Goal: Transaction & Acquisition: Purchase product/service

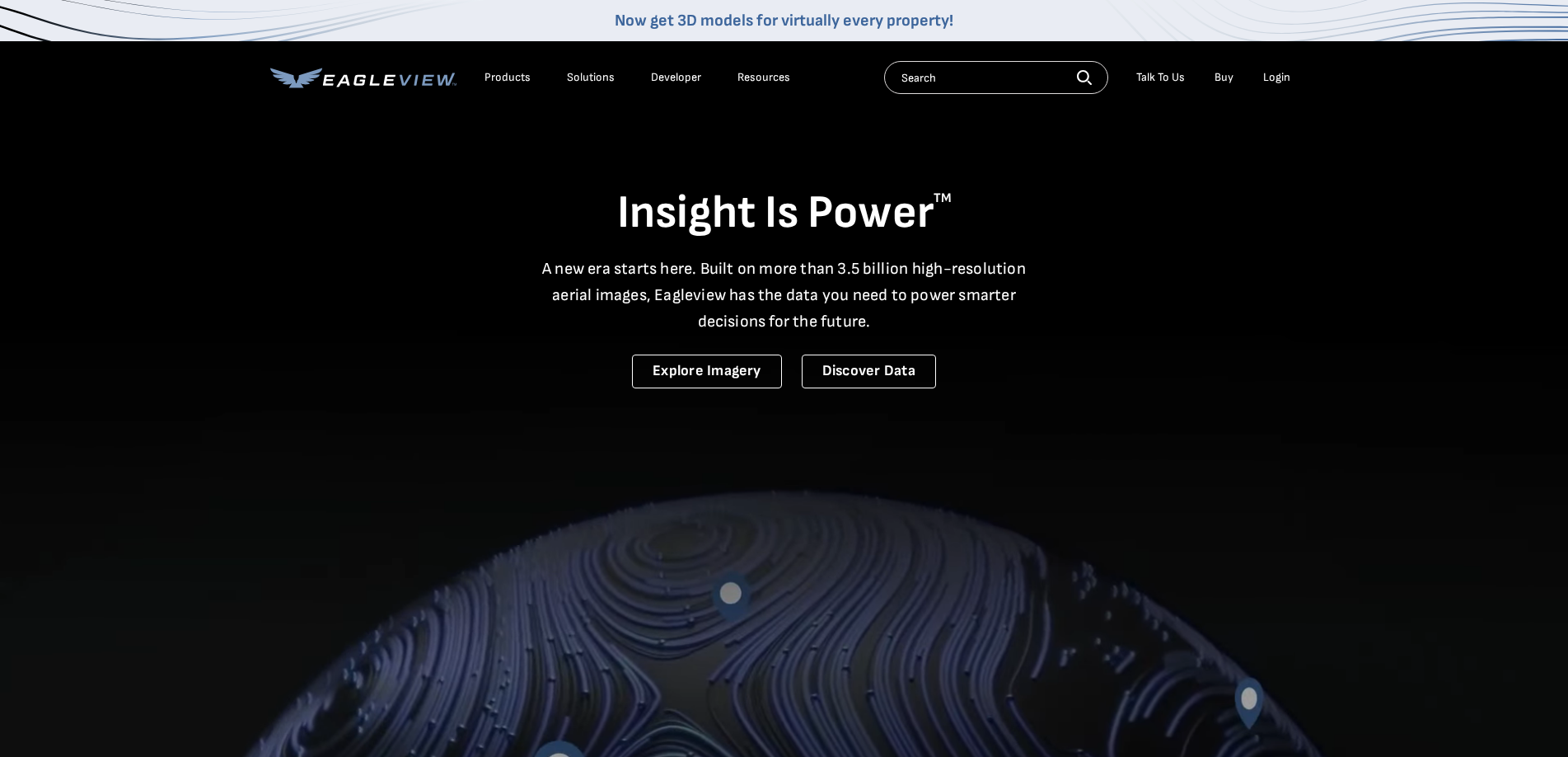
click at [1266, 87] on li "Login" at bounding box center [1277, 77] width 43 height 25
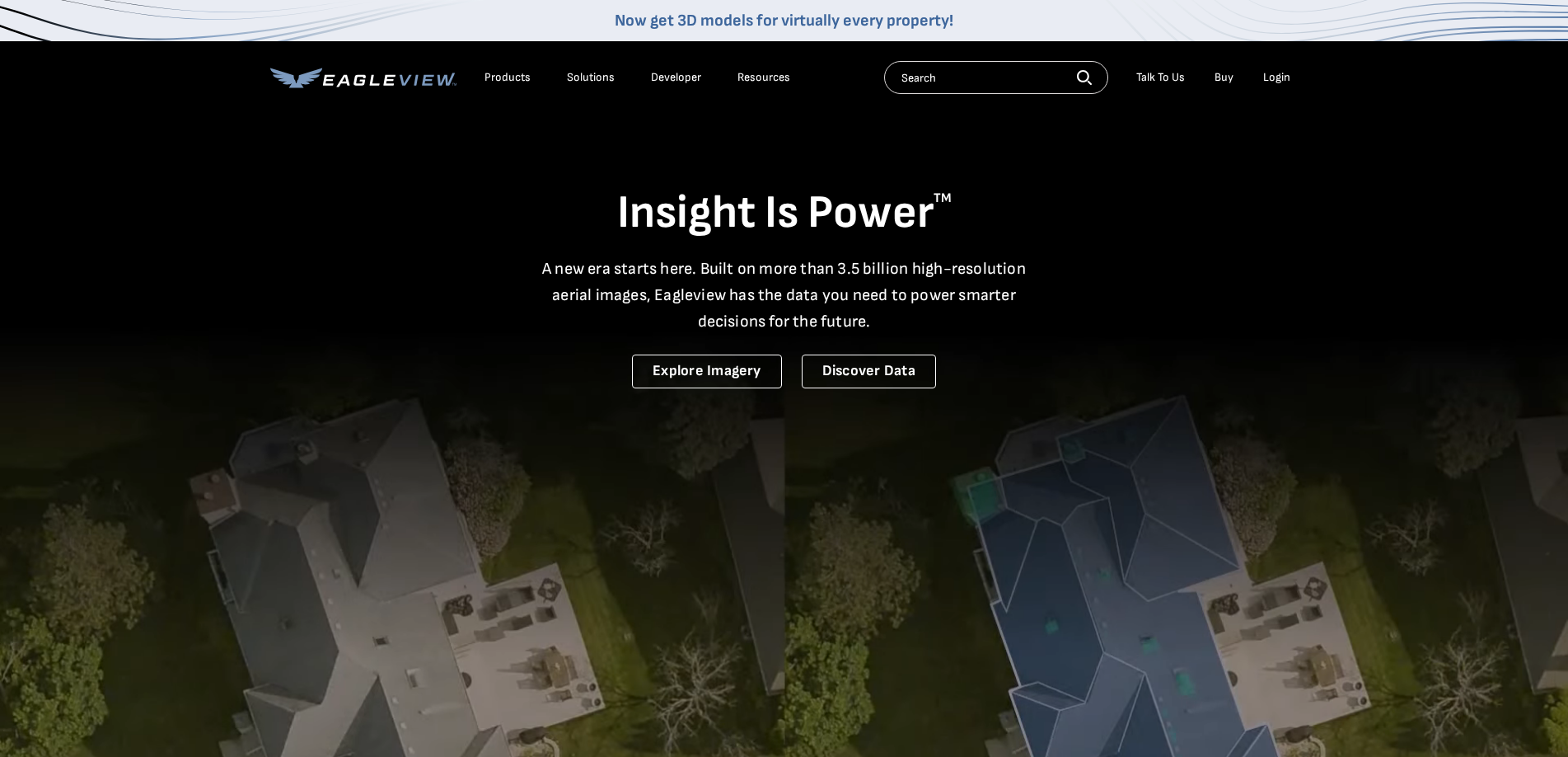
click at [1266, 76] on div "Login" at bounding box center [1277, 77] width 28 height 15
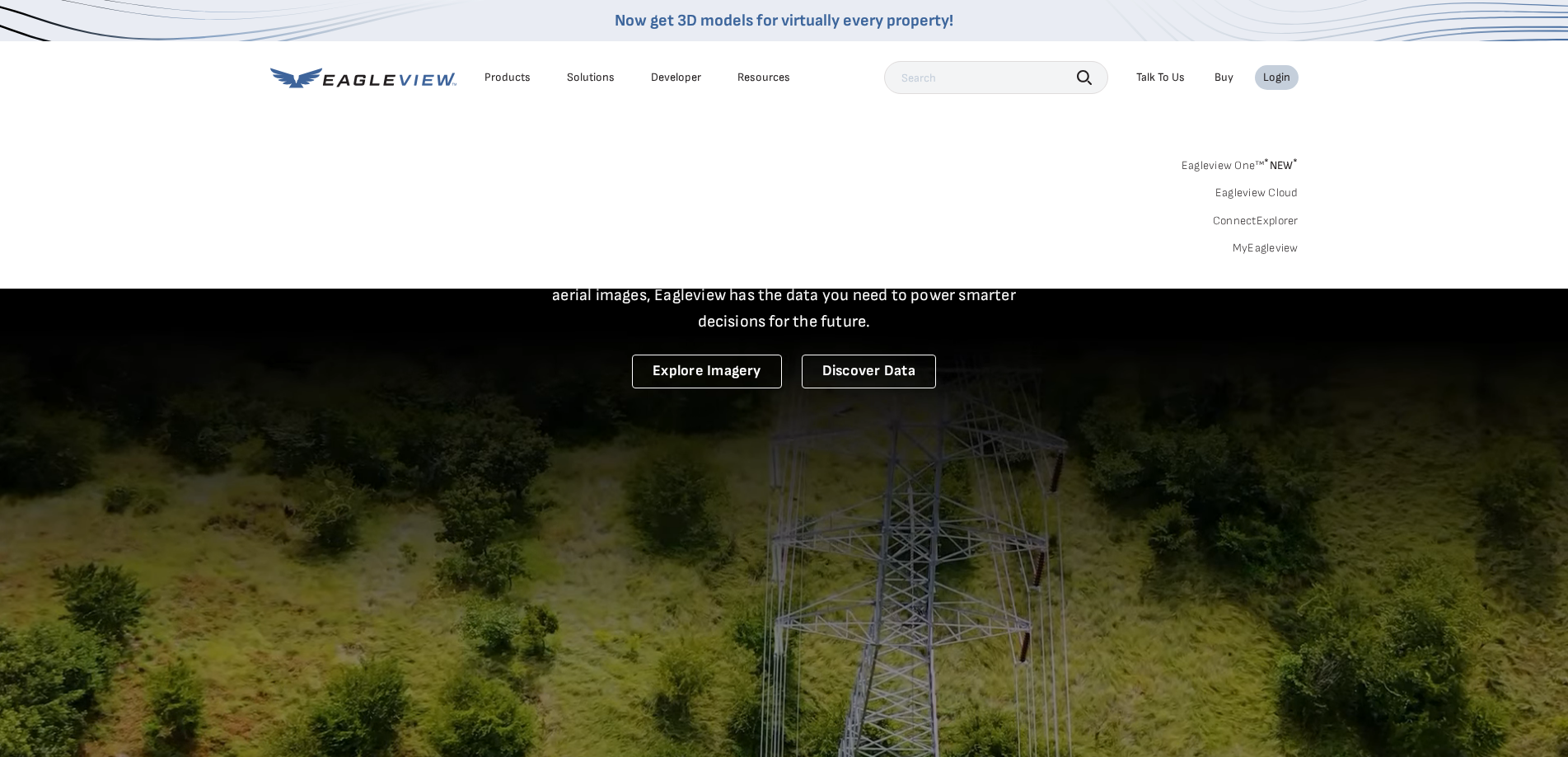
click at [1283, 75] on div "Login" at bounding box center [1277, 77] width 28 height 15
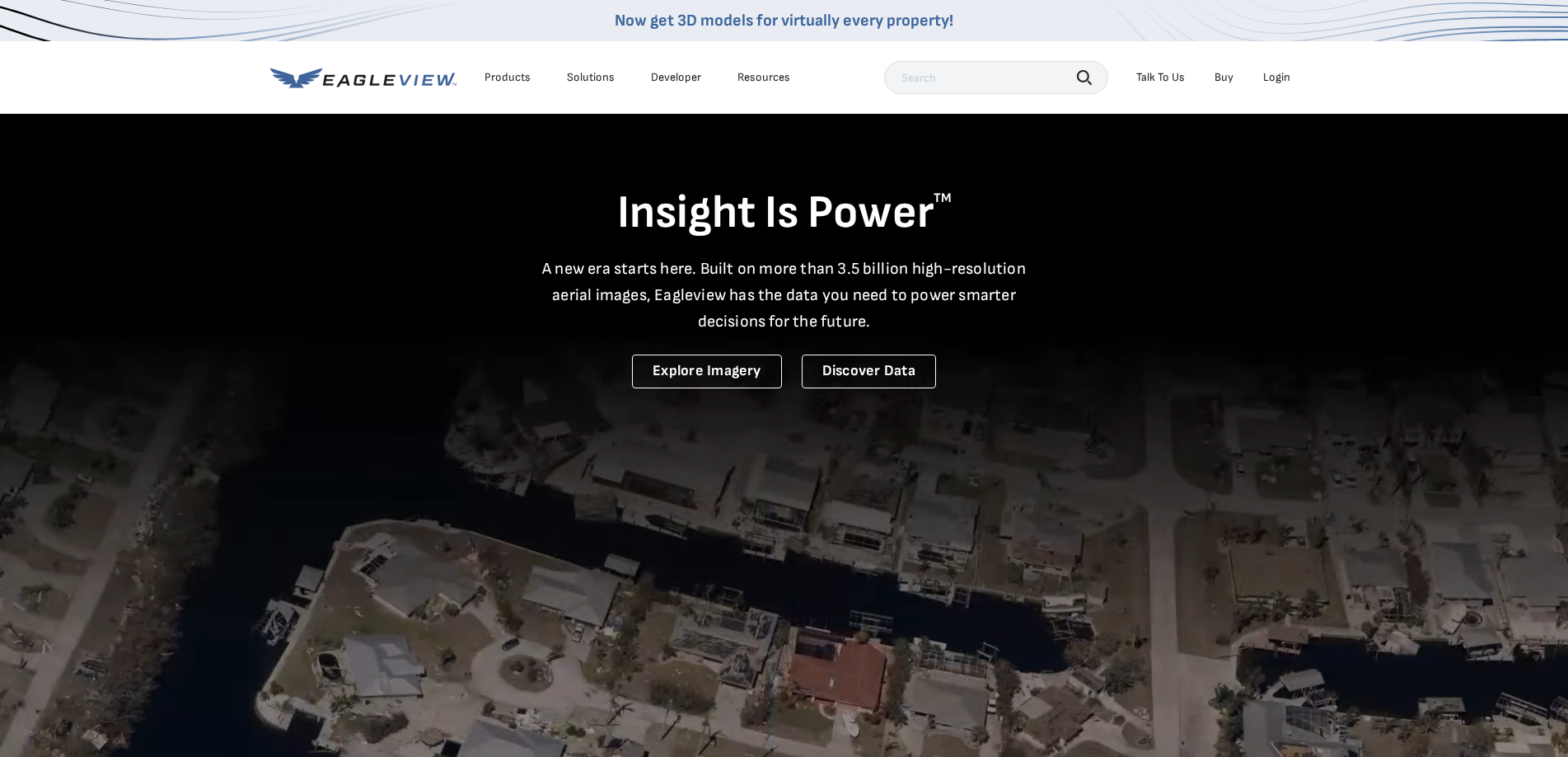
click at [1283, 75] on div "Login" at bounding box center [1277, 77] width 28 height 15
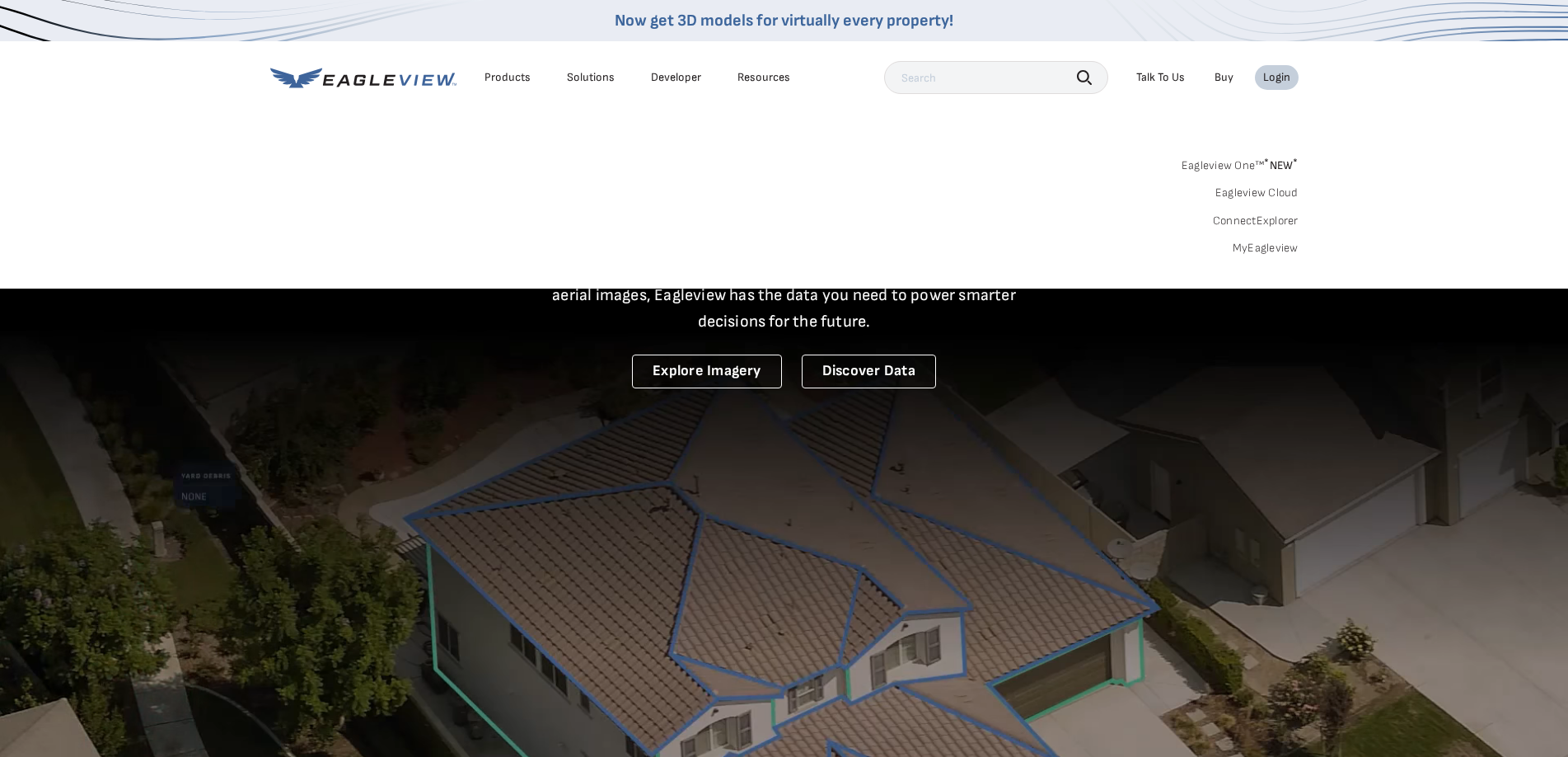
click at [1245, 248] on link "MyEagleview" at bounding box center [1265, 247] width 66 height 15
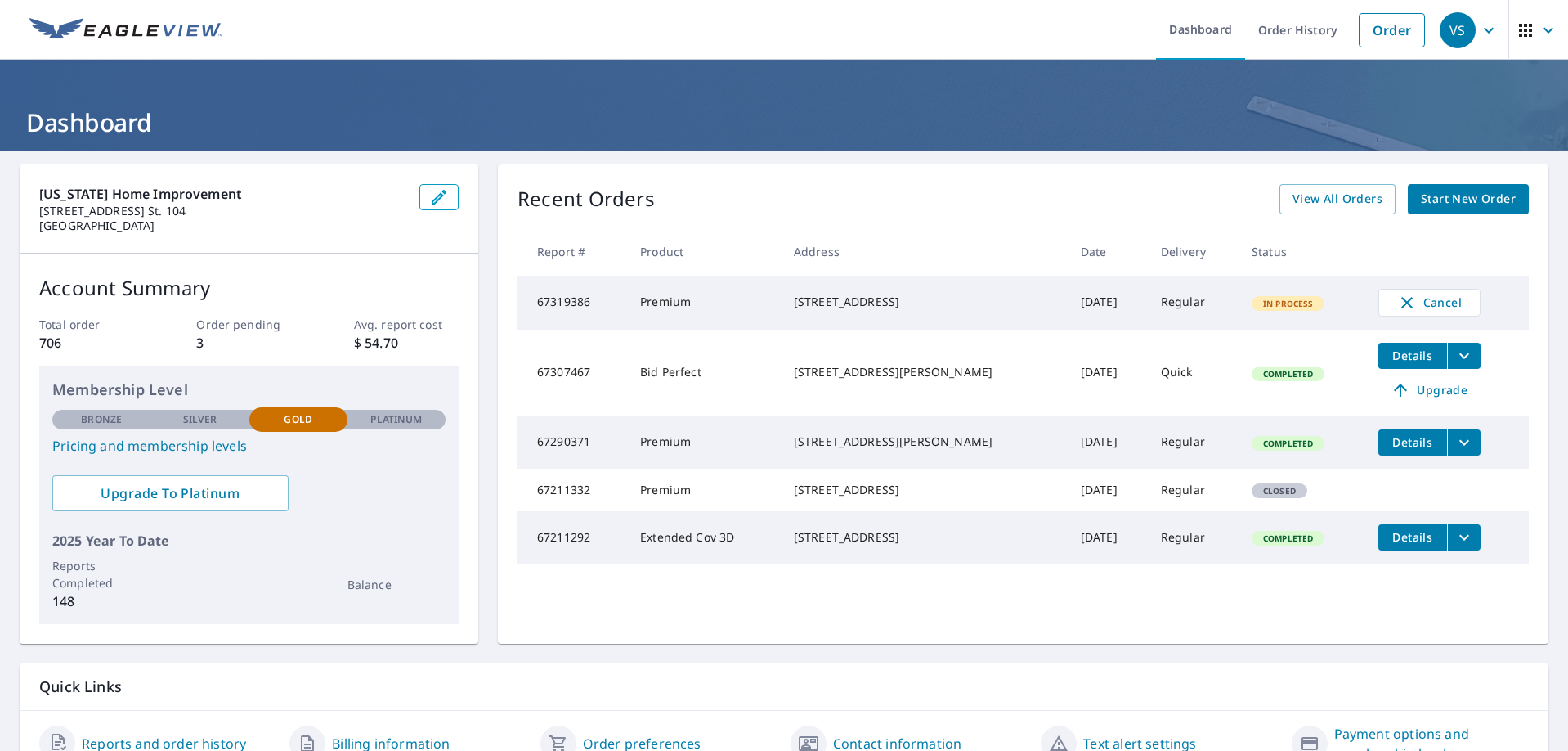
click at [1490, 193] on span "Start New Order" at bounding box center [1467, 199] width 95 height 21
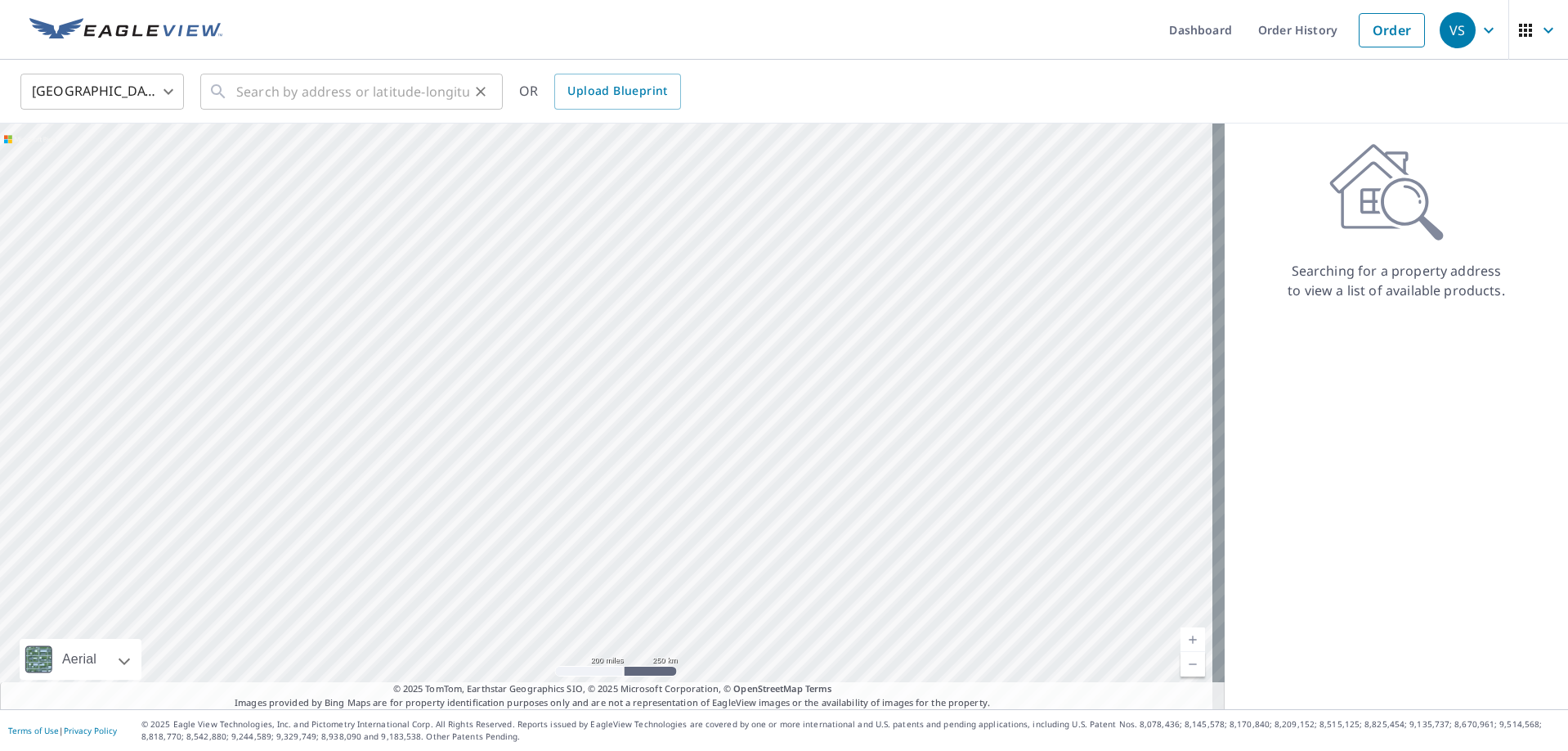
click at [493, 82] on div "​" at bounding box center [351, 91] width 302 height 36
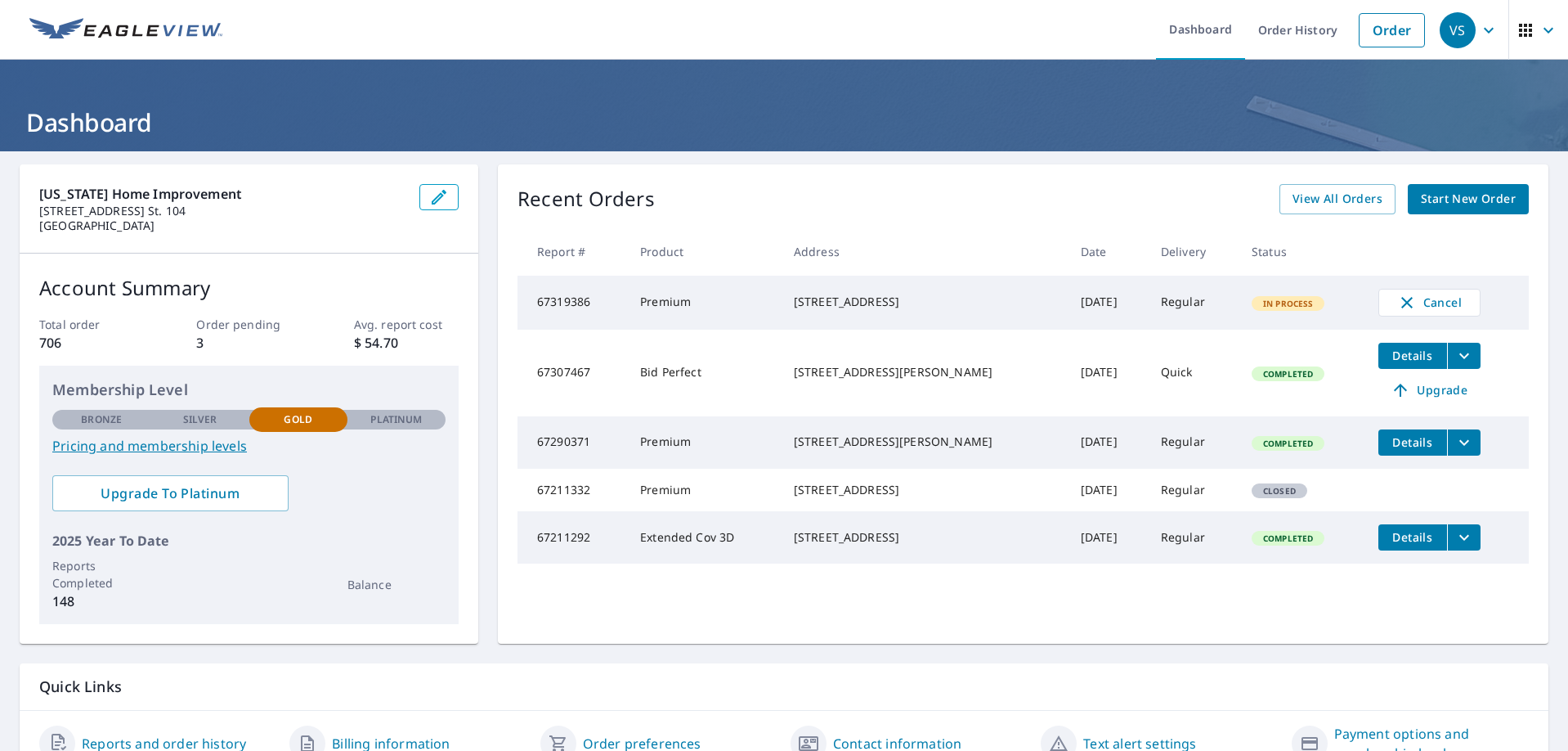
scroll to position [80, 0]
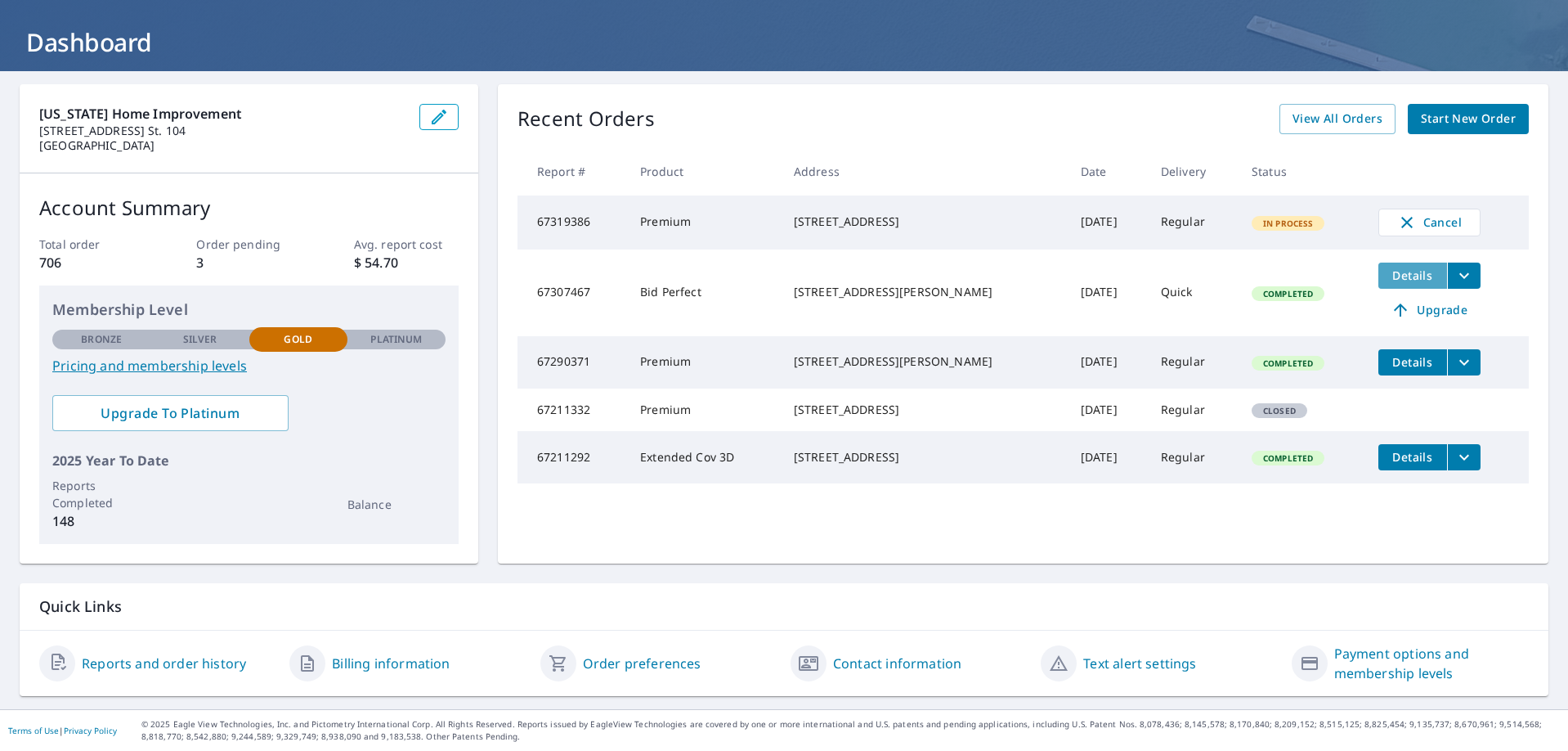
click at [1402, 279] on span "Details" at bounding box center [1413, 275] width 49 height 16
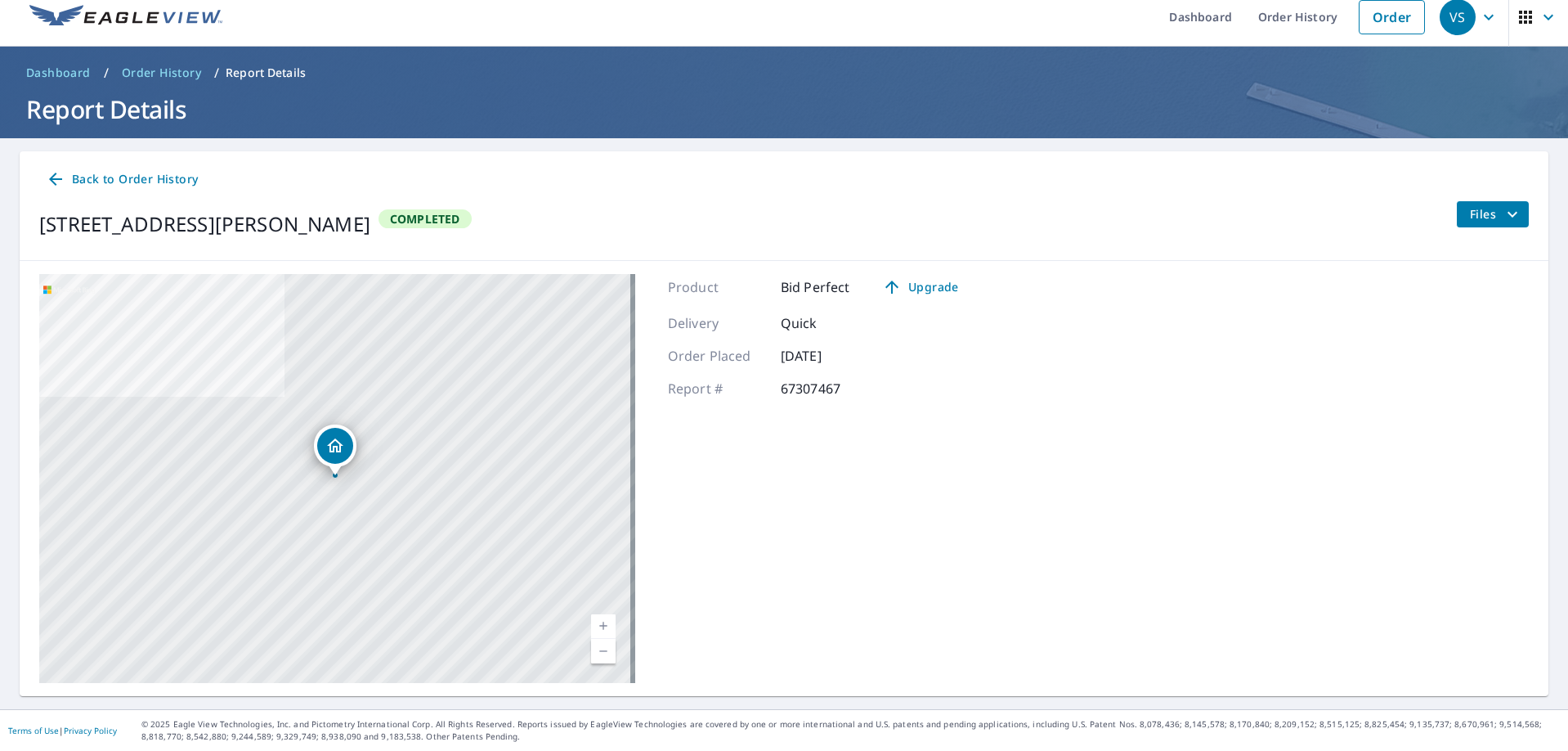
click at [189, 182] on span "Back to Order History" at bounding box center [122, 179] width 152 height 21
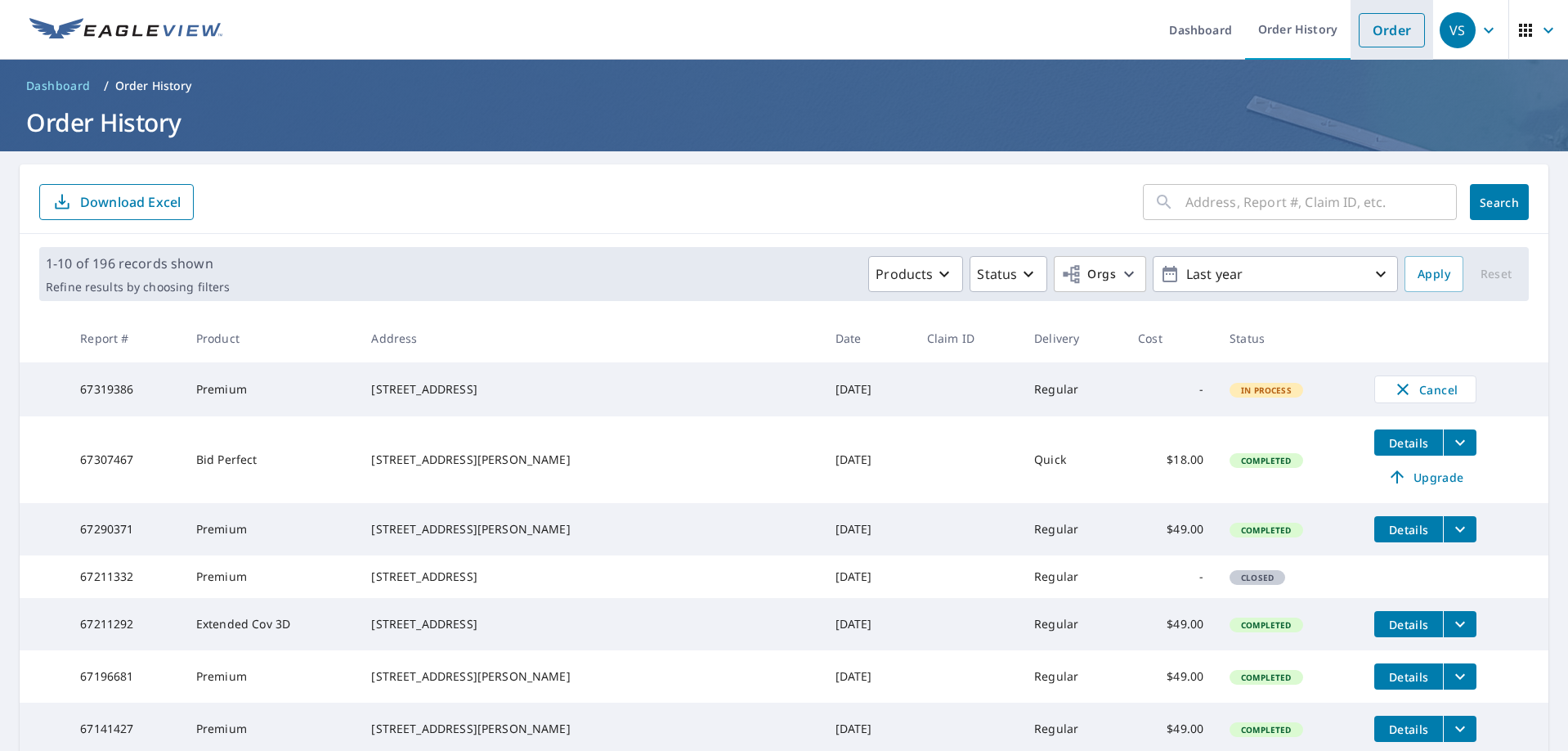
click at [1372, 24] on link "Order" at bounding box center [1392, 29] width 66 height 34
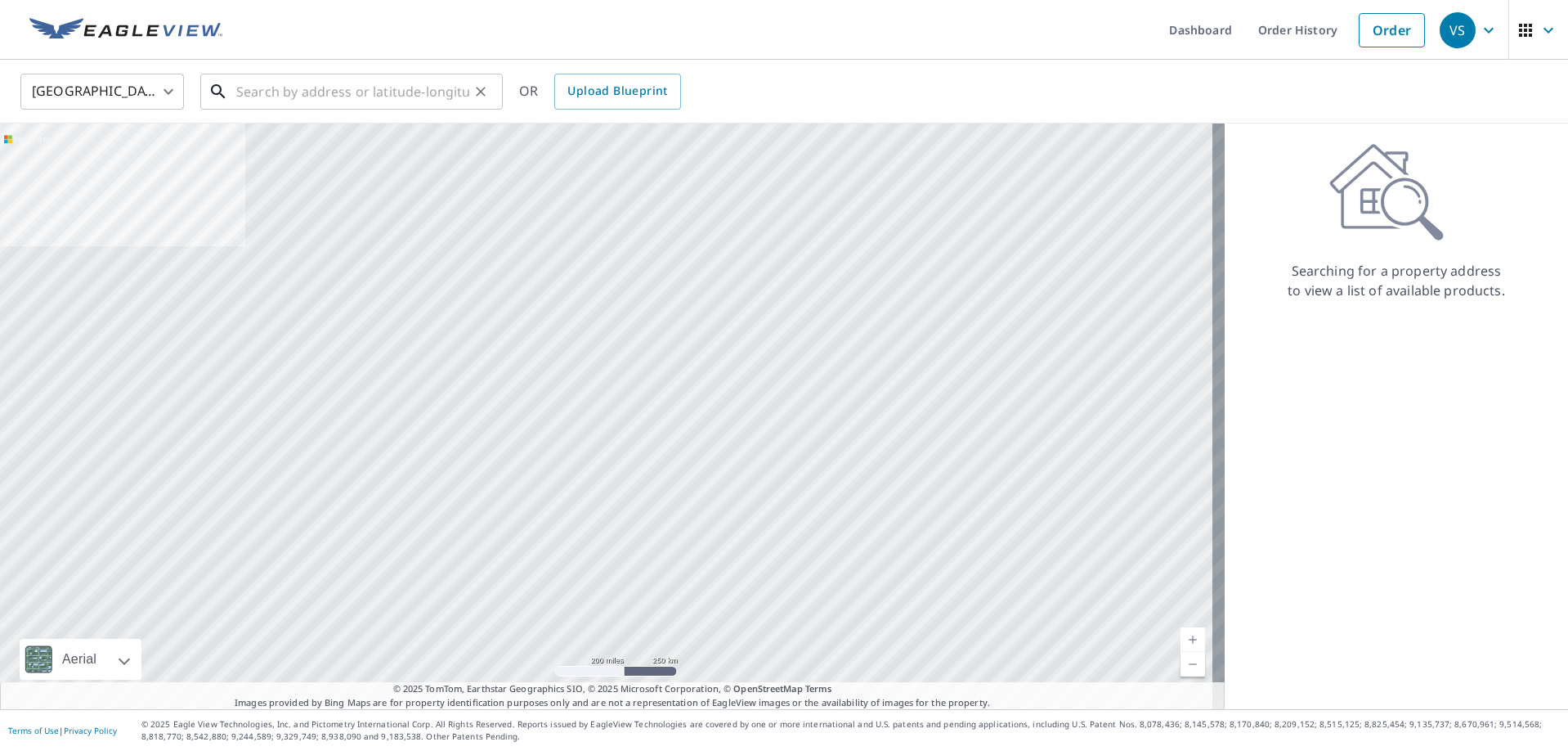
click at [336, 103] on input "text" at bounding box center [353, 91] width 233 height 46
click at [365, 90] on input "text" at bounding box center [353, 91] width 233 height 46
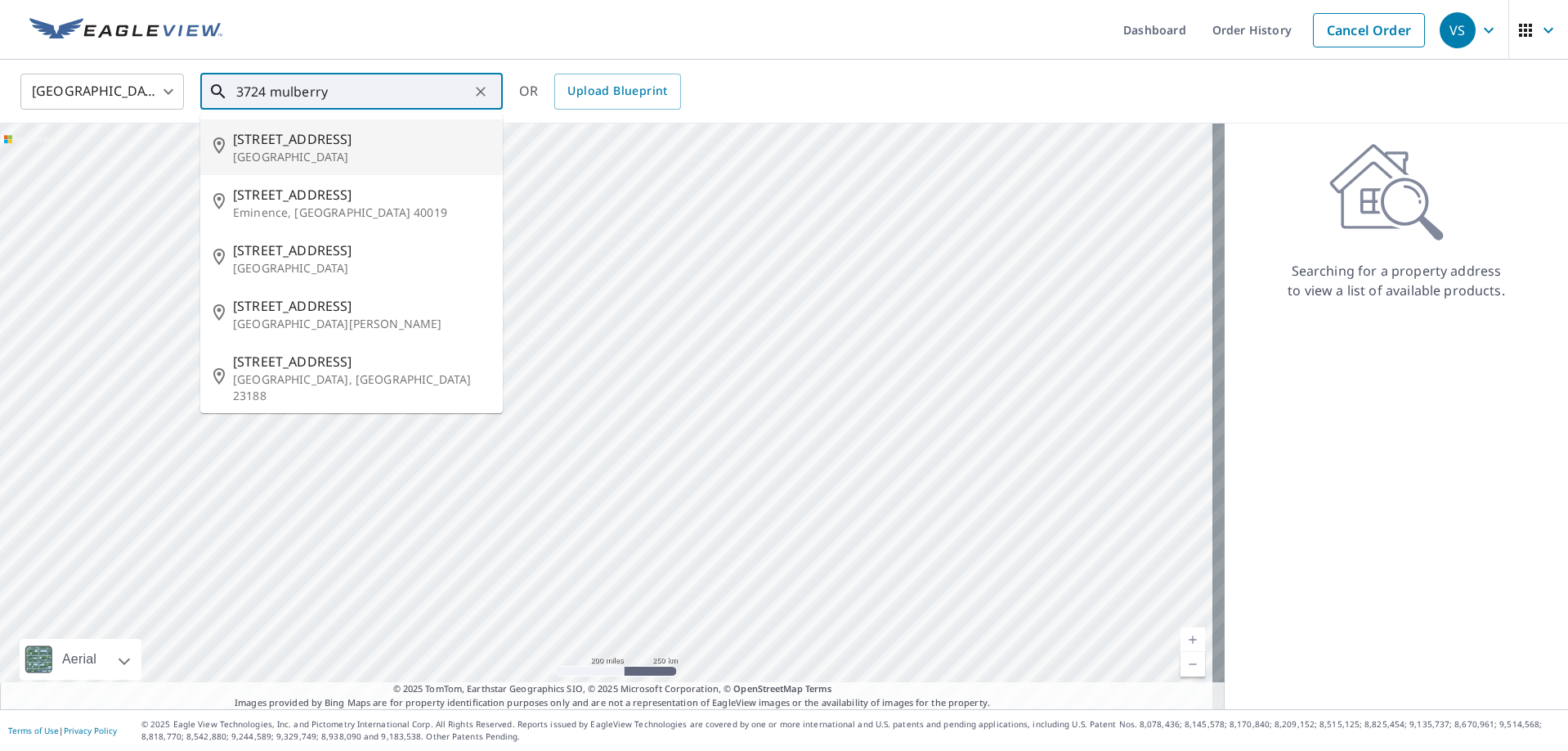
click at [393, 134] on span "3724 Mulberry Ln" at bounding box center [361, 139] width 257 height 20
type input "3724 Mulberry Ln Bedford, TX 76021"
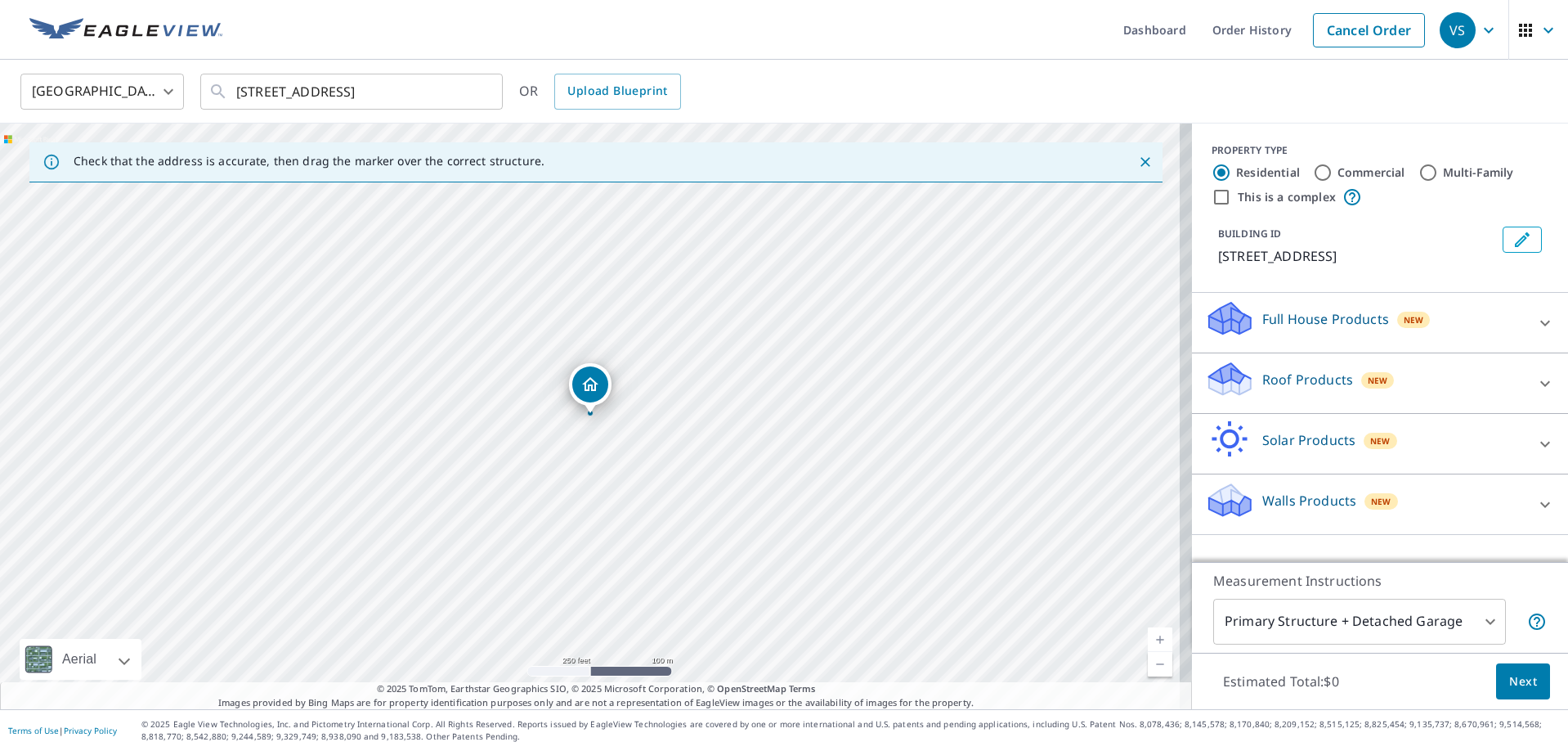
click at [1504, 371] on div "Roof Products New" at bounding box center [1366, 383] width 321 height 47
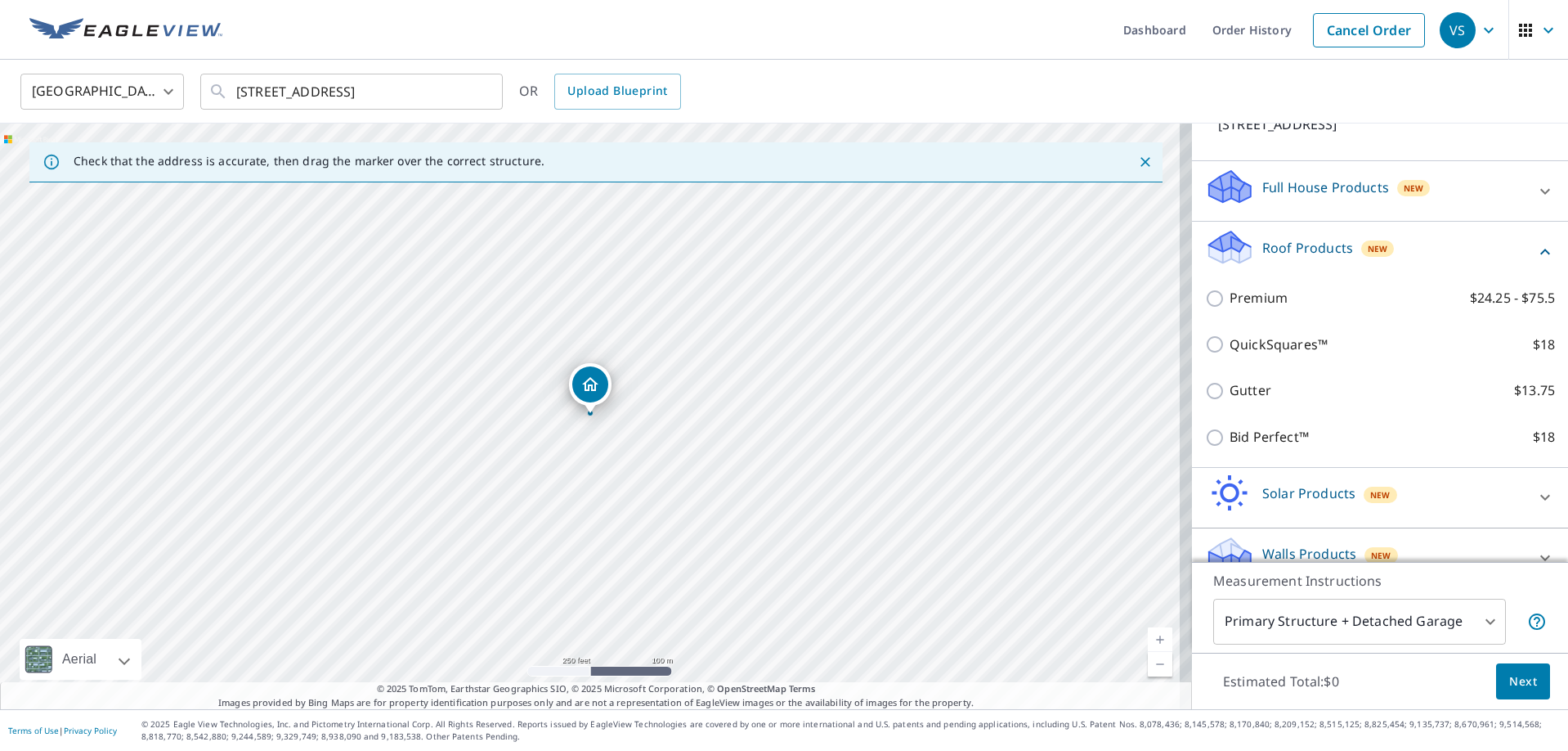
scroll to position [158, 0]
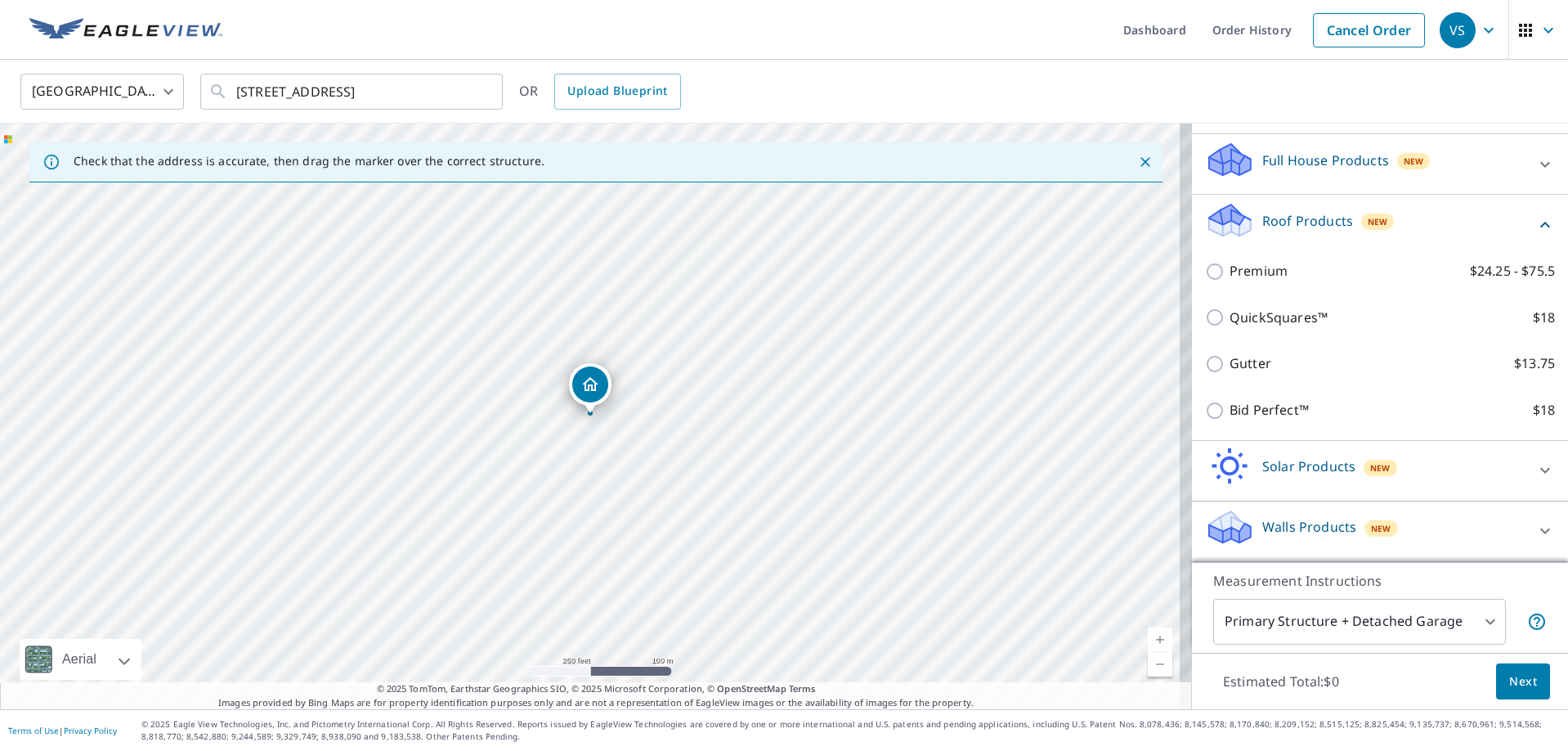
click at [1536, 220] on icon at bounding box center [1546, 225] width 20 height 20
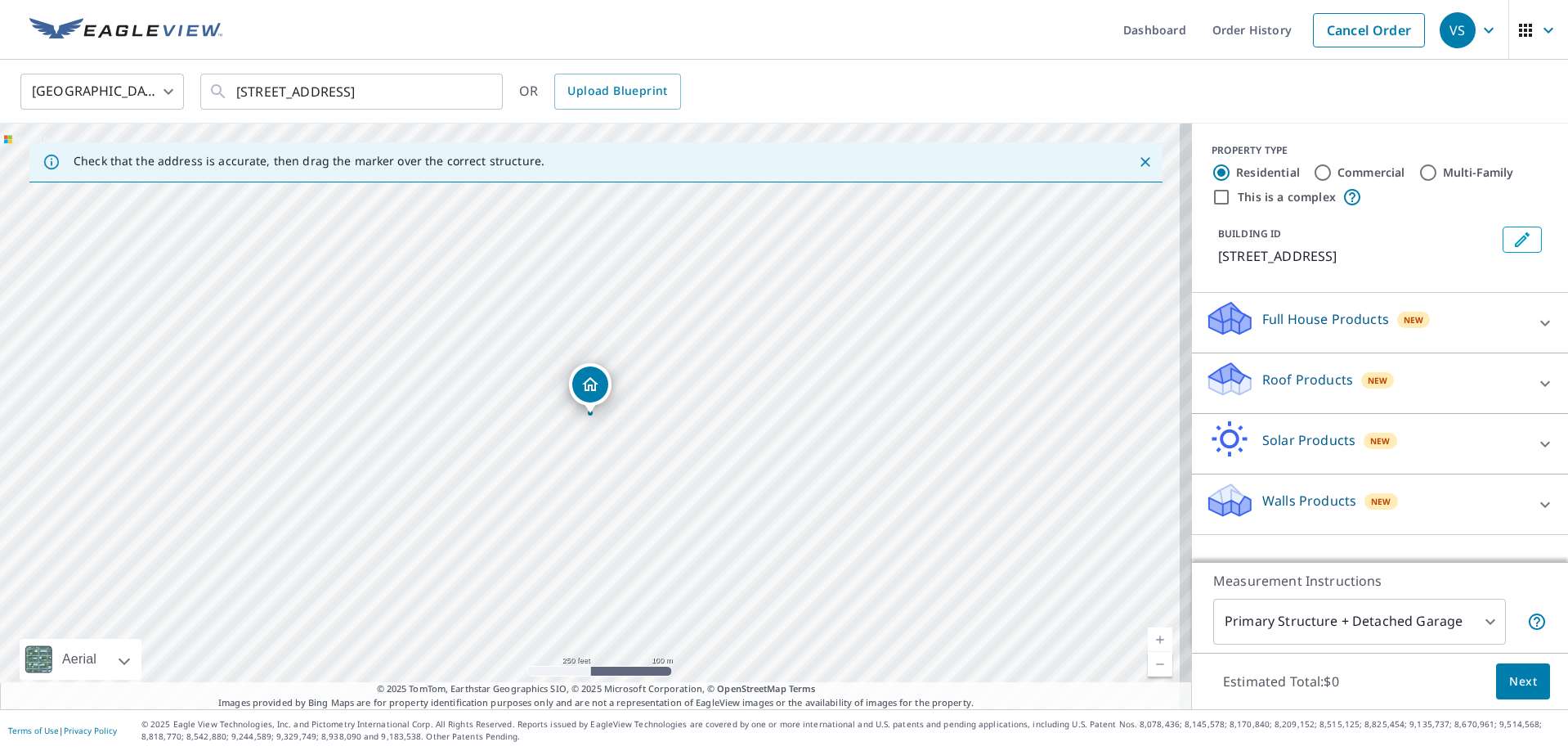
scroll to position [0, 0]
click at [1536, 318] on icon at bounding box center [1546, 323] width 20 height 20
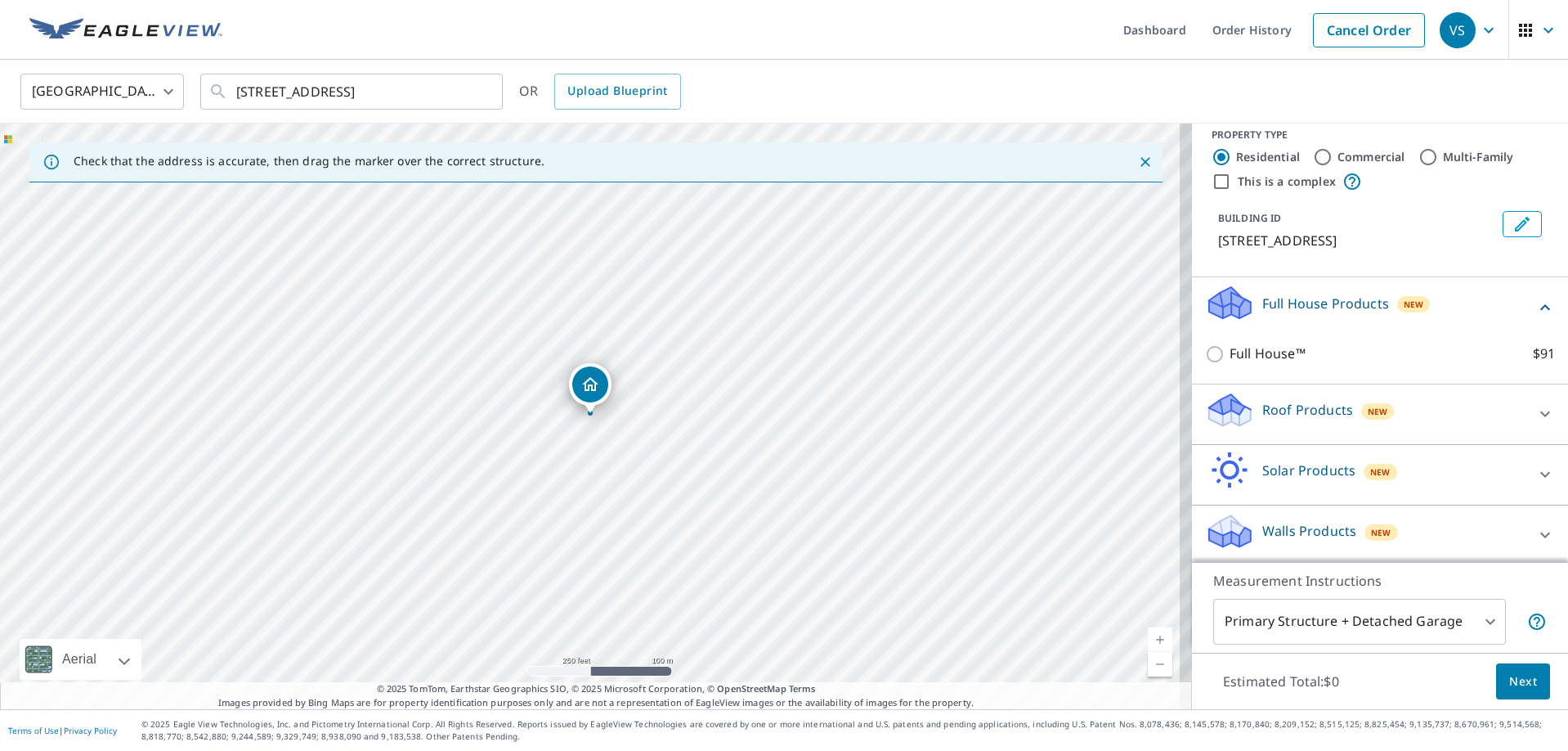
scroll to position [20, 0]
click at [1536, 307] on icon at bounding box center [1546, 303] width 20 height 20
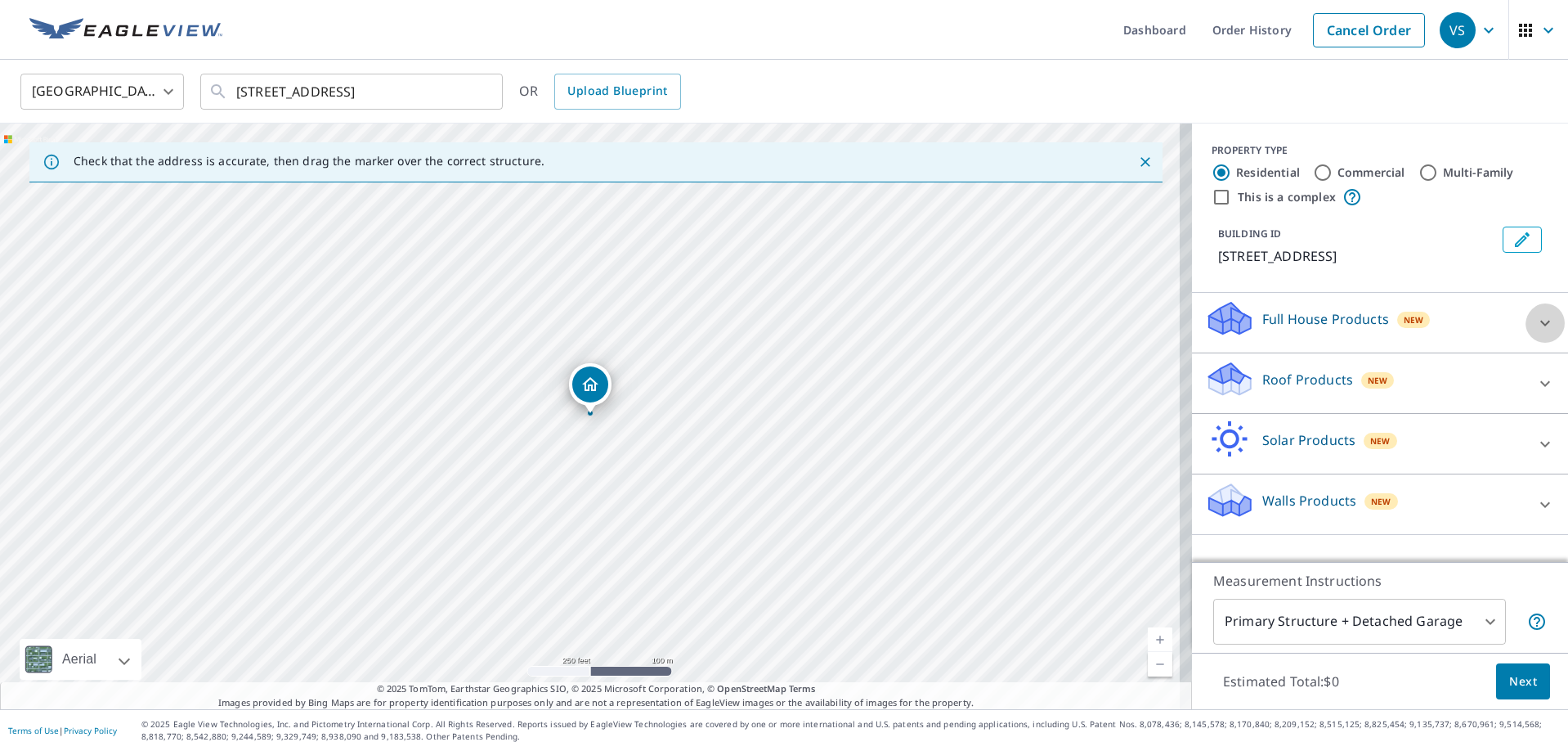
click at [1526, 307] on div at bounding box center [1546, 323] width 39 height 39
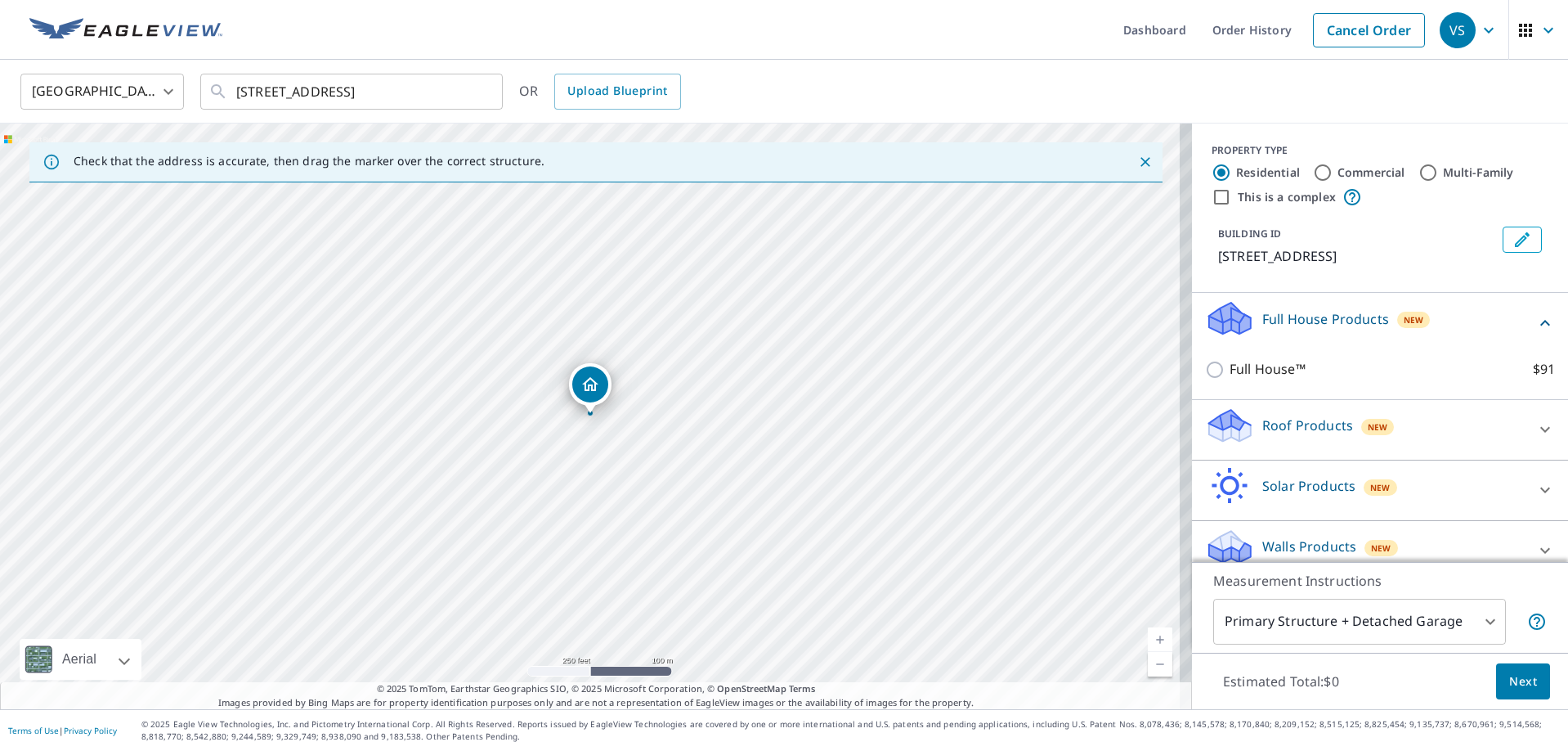
click at [1513, 299] on div "Full House Products New" at bounding box center [1380, 323] width 350 height 47
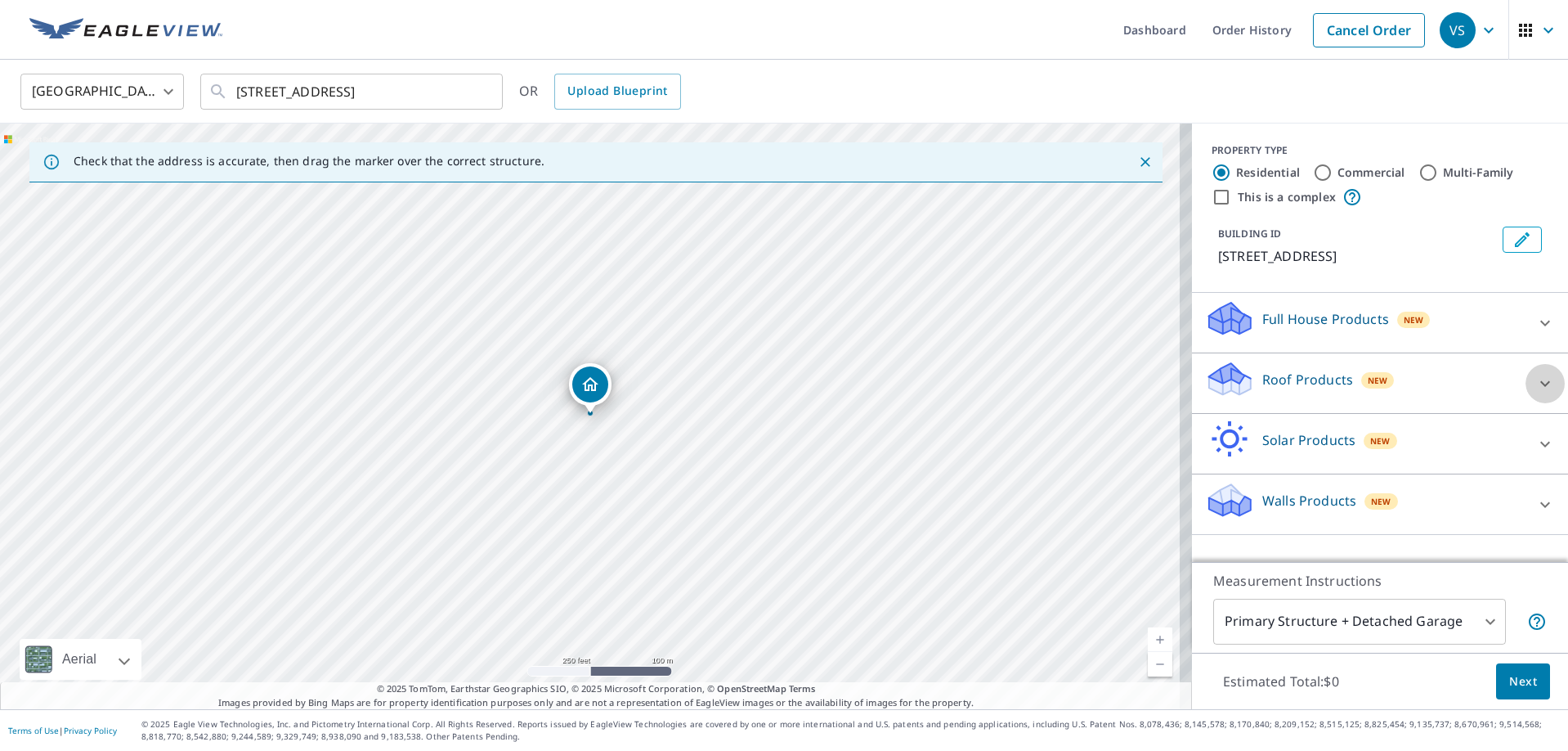
click at [1526, 379] on div at bounding box center [1546, 383] width 39 height 39
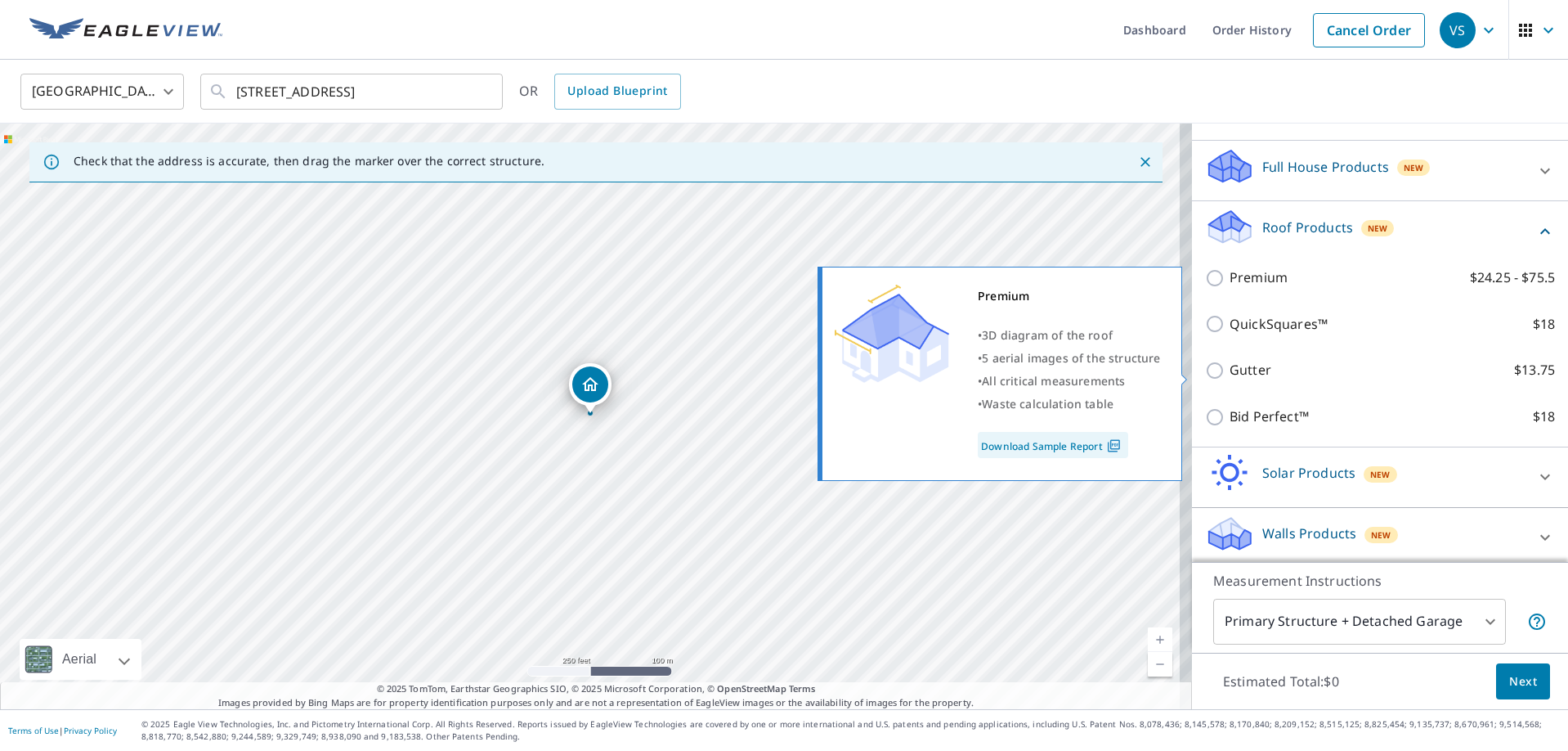
scroll to position [158, 0]
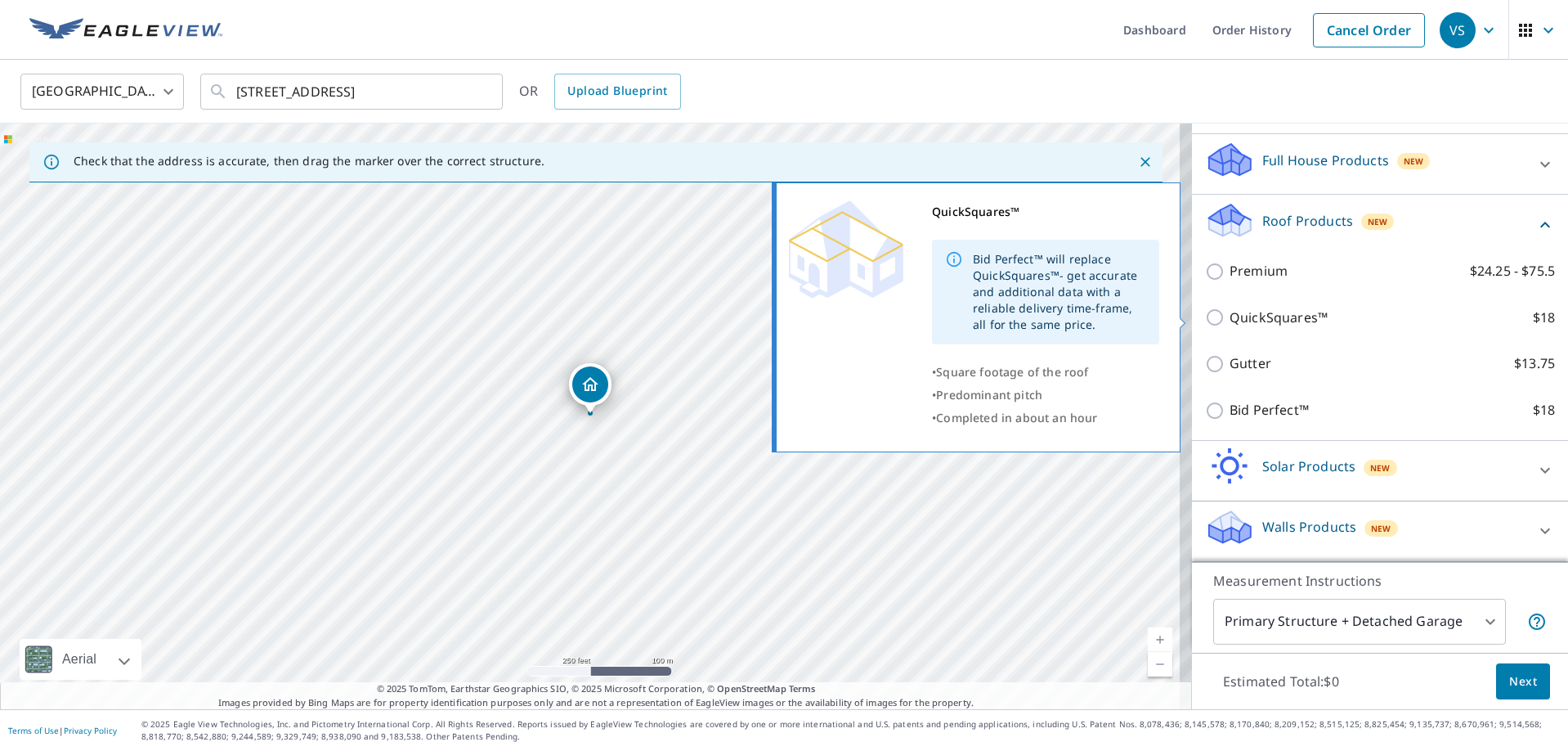
click at [1267, 314] on p "QuickSquares™" at bounding box center [1279, 317] width 98 height 21
click at [1230, 314] on input "QuickSquares™ $18" at bounding box center [1217, 317] width 24 height 20
checkbox input "true"
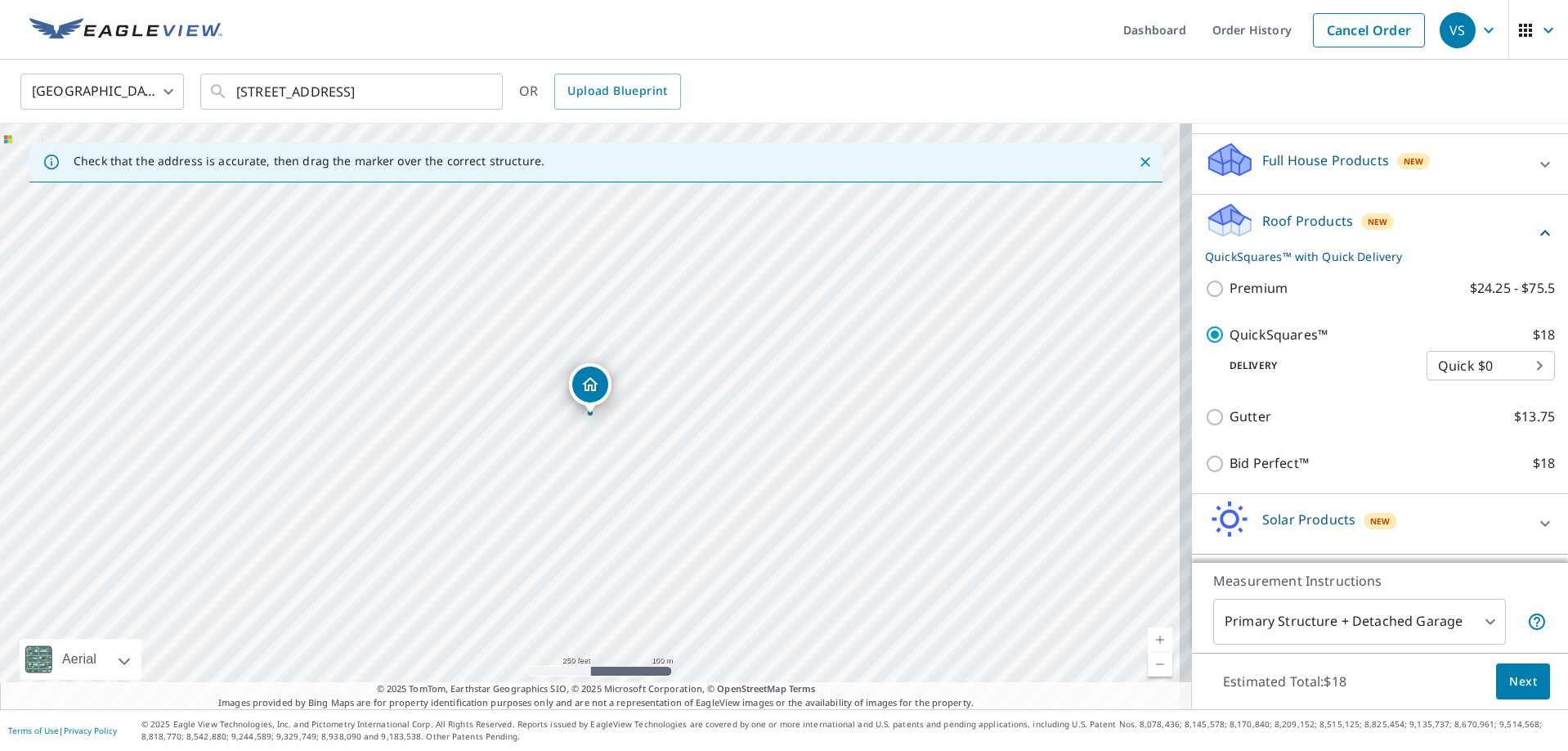
click at [1501, 367] on body "VS VS Dashboard Order History Cancel Order VS United States US ​ 3724 Mulberry …" at bounding box center [784, 376] width 1568 height 751
click at [1503, 367] on li "Quick $0" at bounding box center [1465, 366] width 128 height 29
click at [1491, 367] on body "VS VS Dashboard Order History Cancel Order VS United States US ​ 3724 Mulberry …" at bounding box center [784, 376] width 1568 height 751
click at [1201, 336] on div at bounding box center [784, 376] width 1568 height 751
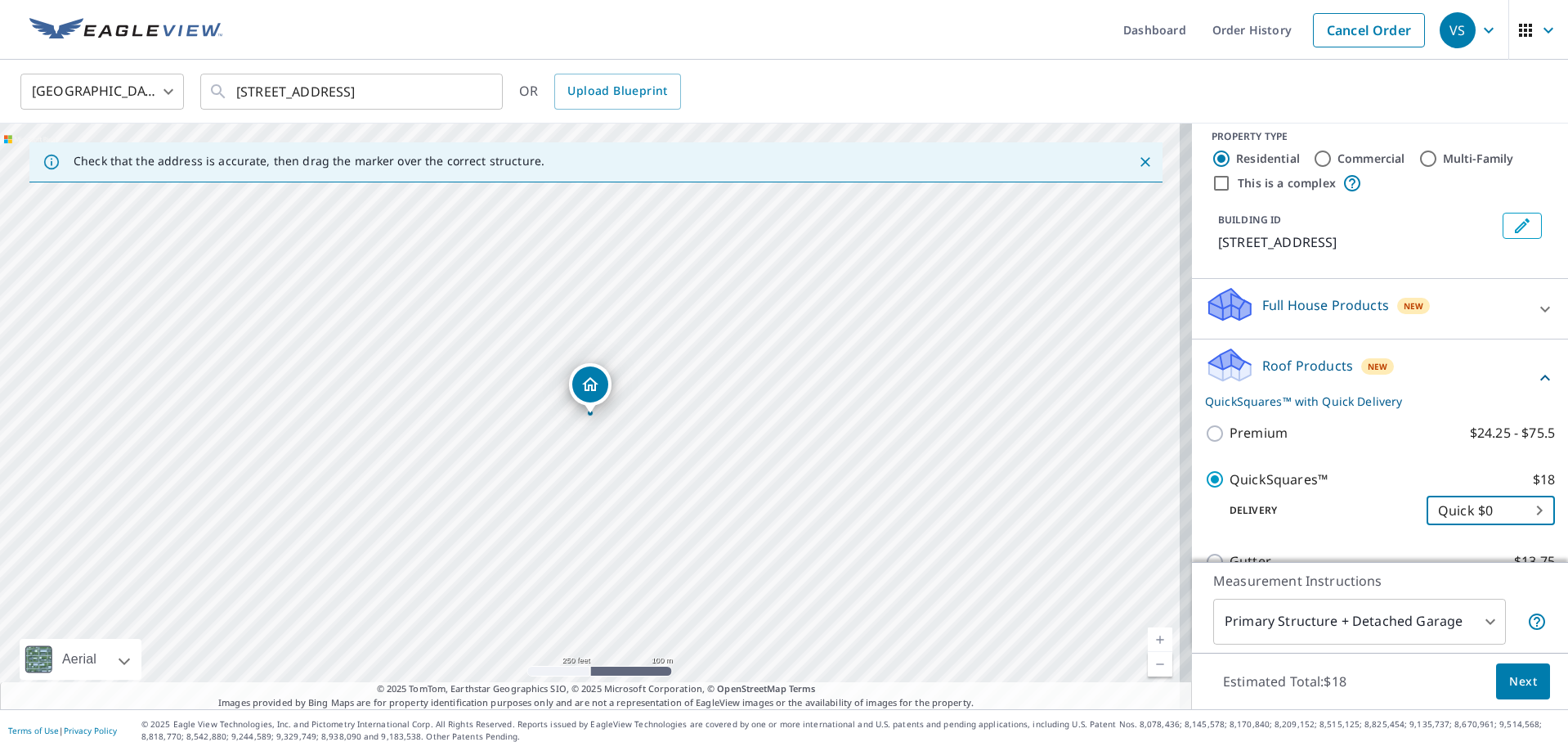
scroll to position [0, 0]
